Goal: Task Accomplishment & Management: Use online tool/utility

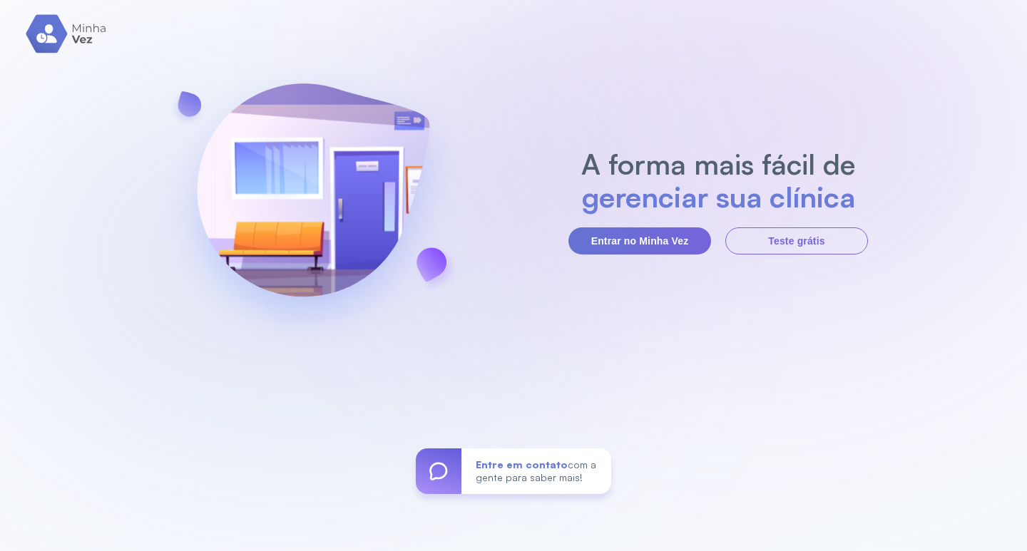
click at [668, 223] on section "A forma mais fácil de gerenciar sua clínica Entrar no Minha Vez Teste grátis" at bounding box center [719, 201] width 300 height 107
click at [664, 235] on button "Entrar no Minha Vez" at bounding box center [640, 241] width 143 height 27
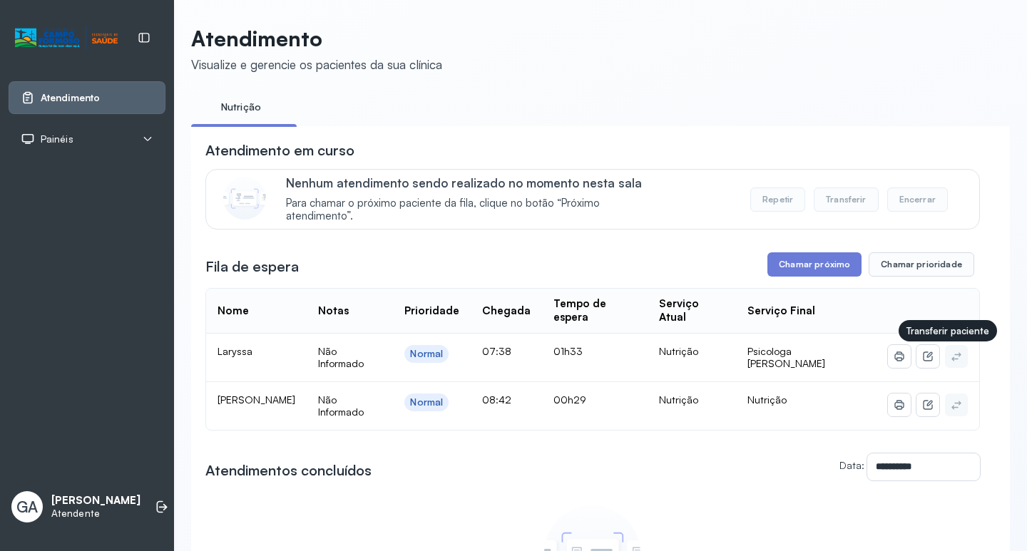
click at [951, 362] on icon at bounding box center [956, 356] width 11 height 11
click at [923, 361] on icon at bounding box center [927, 356] width 9 height 9
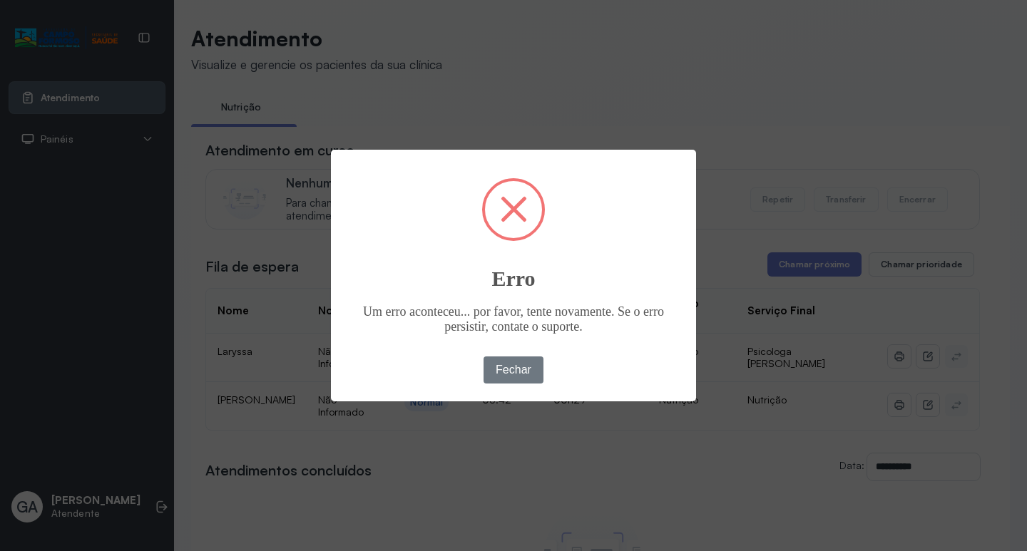
click at [513, 292] on div "× Erro Um erro aconteceu... por favor, tente novamente. Se o erro persistir, co…" at bounding box center [513, 275] width 365 height 251
click at [516, 359] on button "Fechar" at bounding box center [514, 370] width 61 height 27
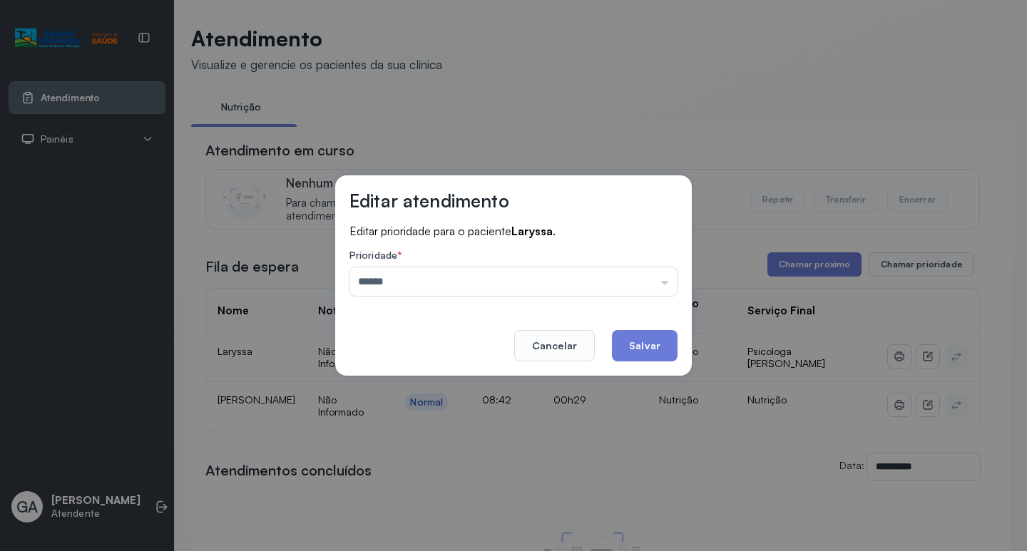
click at [663, 296] on div "Editar prioridade para o paciente Laryssa . Prioridade * ****** Nenhuma opção e…" at bounding box center [514, 267] width 328 height 86
click at [665, 283] on input "******" at bounding box center [514, 281] width 328 height 29
click at [665, 282] on input "******" at bounding box center [514, 281] width 328 height 29
click at [583, 342] on button "Cancelar" at bounding box center [554, 345] width 81 height 31
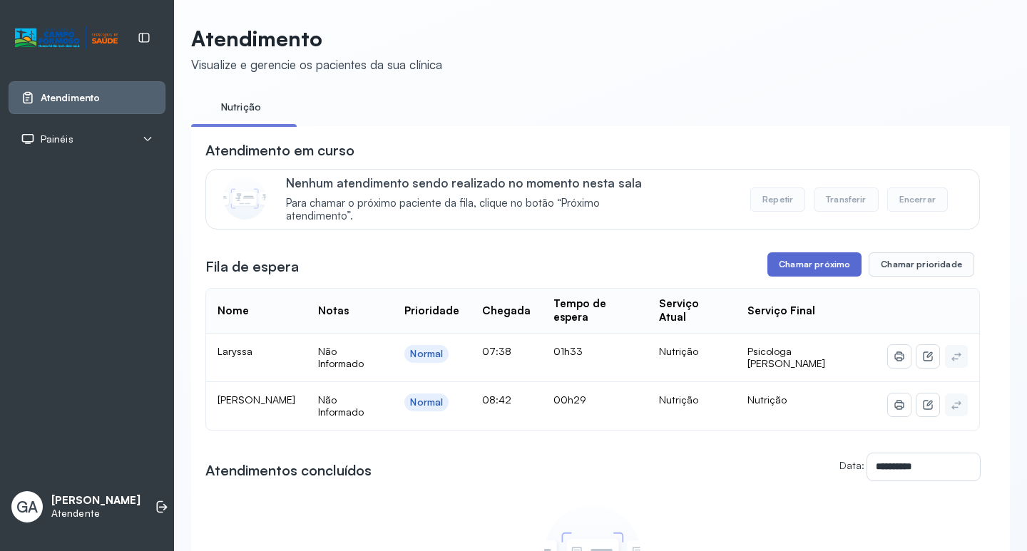
click at [806, 277] on button "Chamar próximo" at bounding box center [815, 265] width 94 height 24
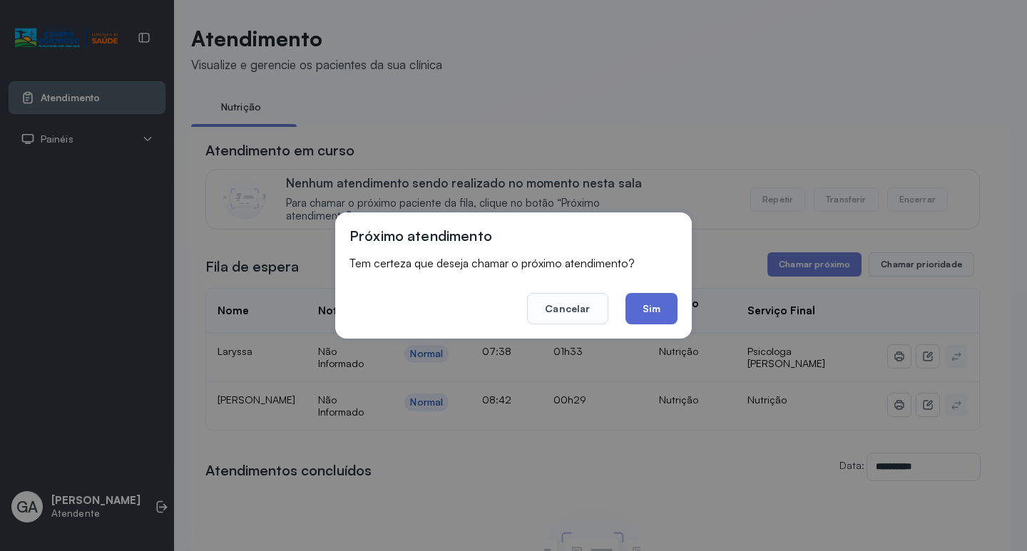
click at [640, 301] on button "Sim" at bounding box center [652, 308] width 52 height 31
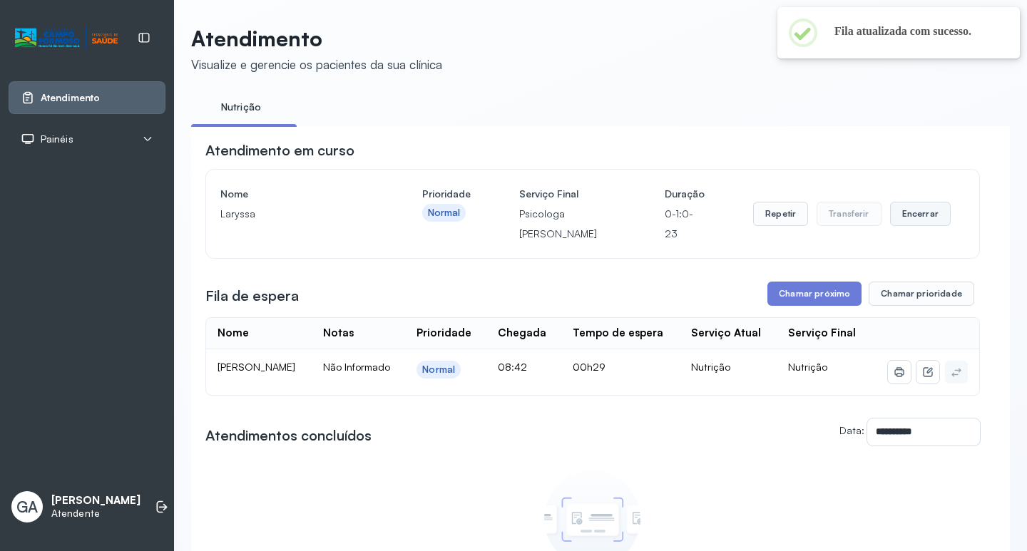
click at [904, 225] on button "Encerrar" at bounding box center [920, 214] width 61 height 24
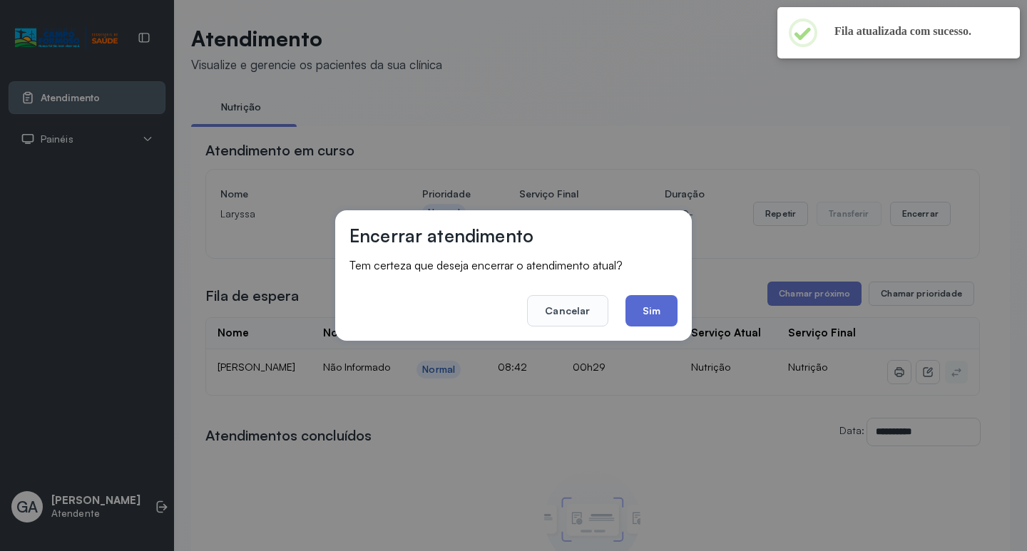
click at [668, 296] on button "Sim" at bounding box center [652, 310] width 52 height 31
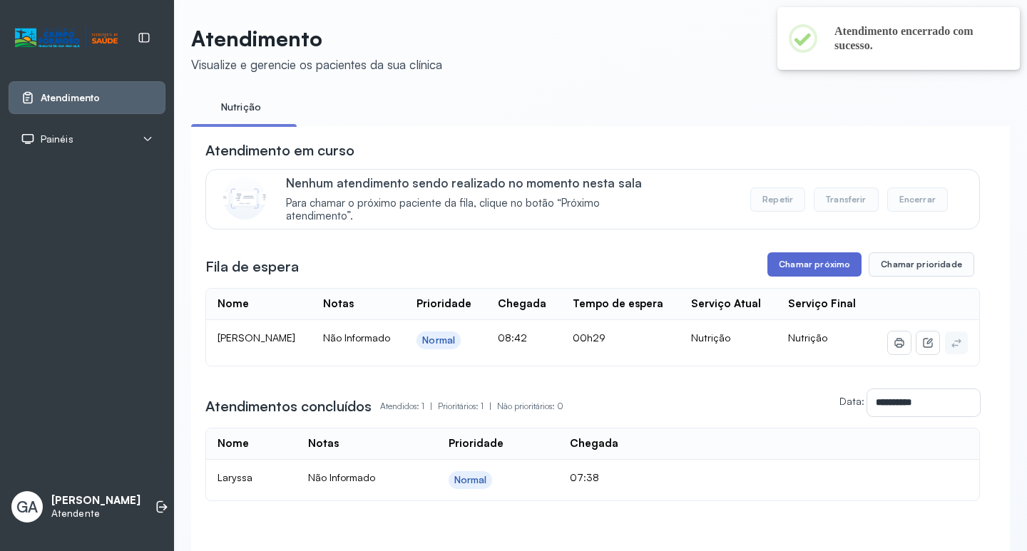
click at [829, 260] on button "Chamar próximo" at bounding box center [815, 265] width 94 height 24
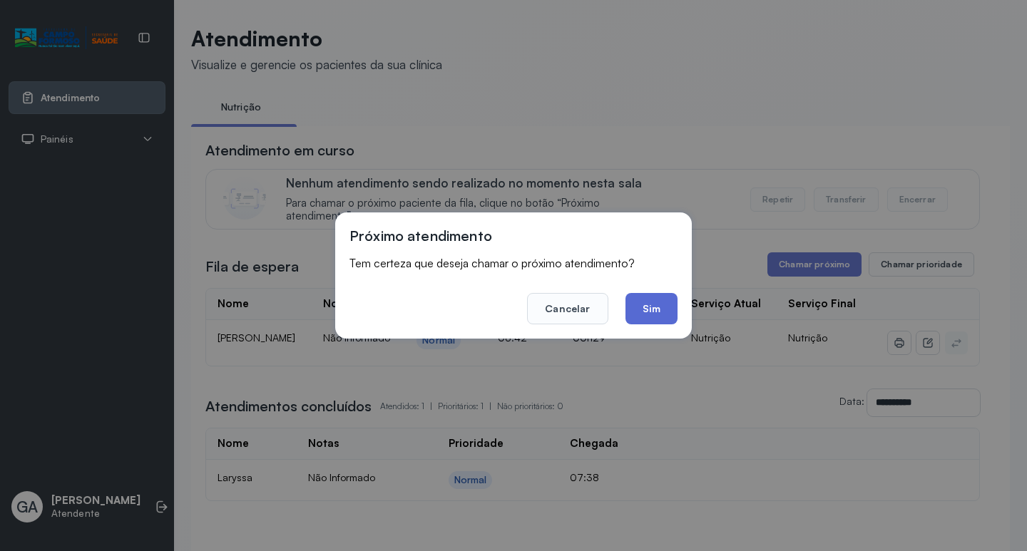
click at [653, 311] on button "Sim" at bounding box center [652, 308] width 52 height 31
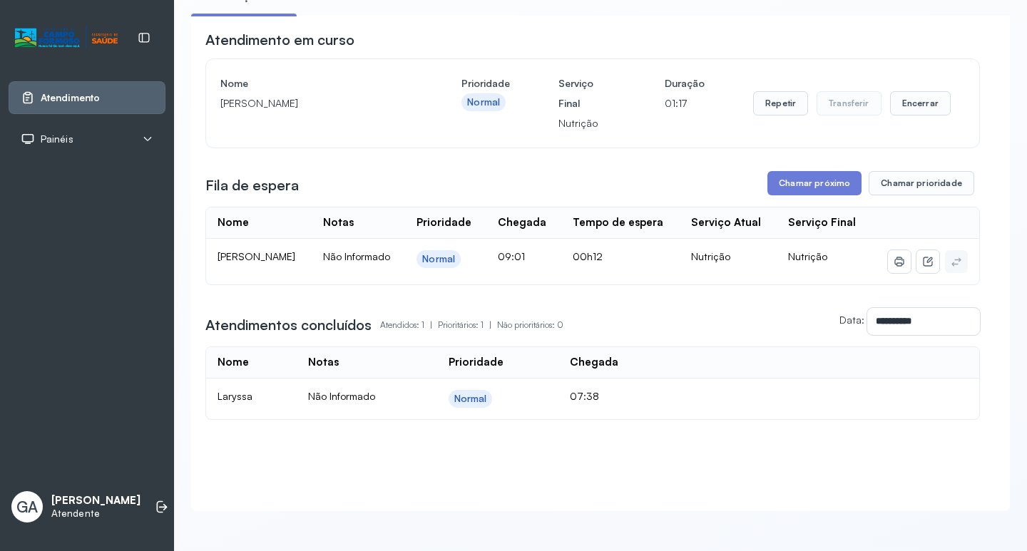
scroll to position [70, 0]
